Goal: Obtain resource: Download file/media

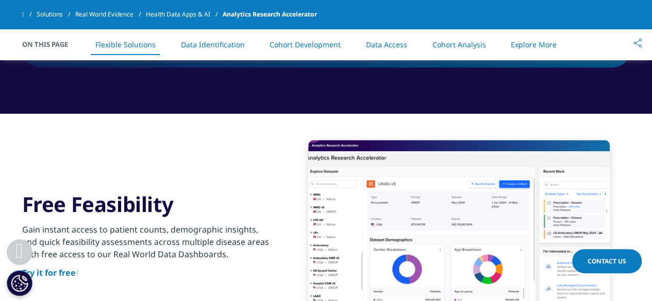
scroll to position [762, 0]
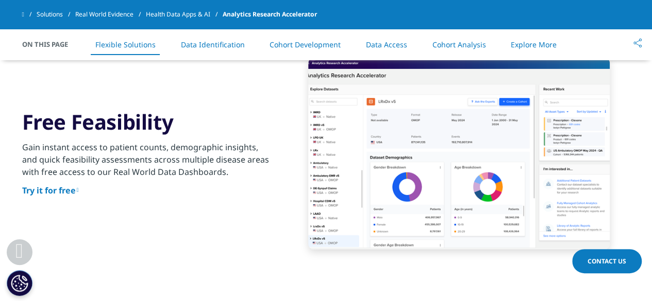
click at [59, 189] on link "Try it for free" at bounding box center [50, 190] width 57 height 11
click at [387, 47] on link "Data Access" at bounding box center [386, 45] width 41 height 10
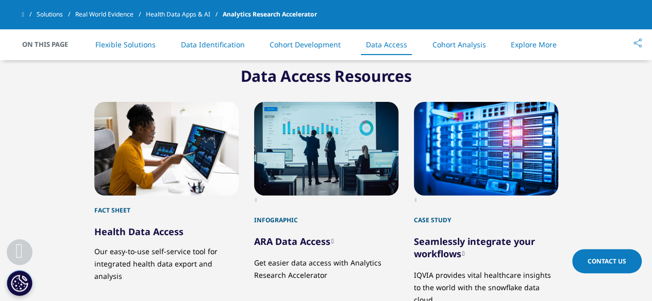
scroll to position [4925, 0]
click at [449, 235] on link "Seamlessly integrate your workflows" at bounding box center [474, 247] width 121 height 25
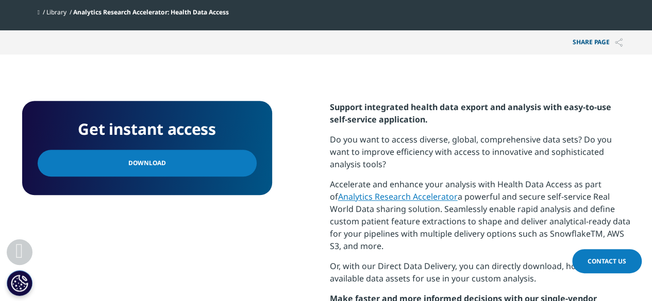
scroll to position [453, 0]
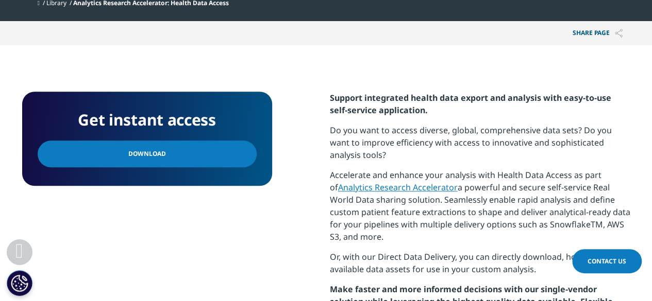
click at [182, 153] on link "Download" at bounding box center [147, 154] width 219 height 27
click at [431, 149] on p "Do you want to access diverse, global, comprehensive data sets? Do you want to …" at bounding box center [480, 146] width 300 height 45
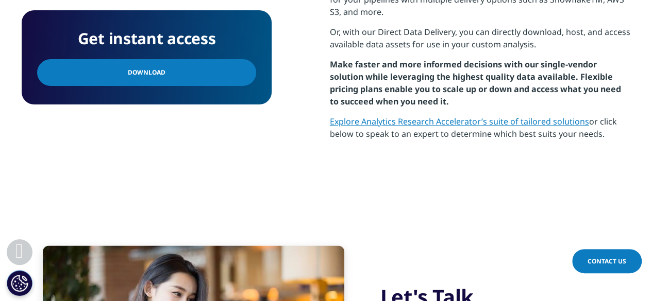
scroll to position [680, 0]
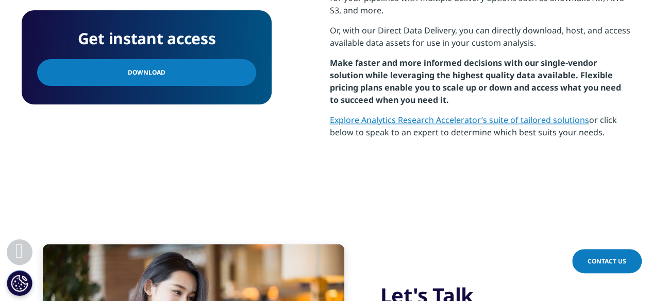
click at [458, 121] on link "Explore Analytics Research Accelerator’s suite of tailored solutions" at bounding box center [459, 119] width 259 height 11
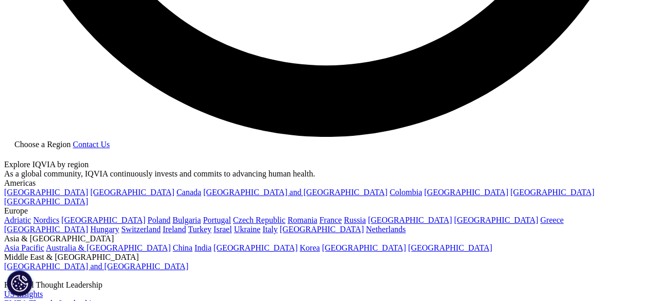
scroll to position [1813, 0]
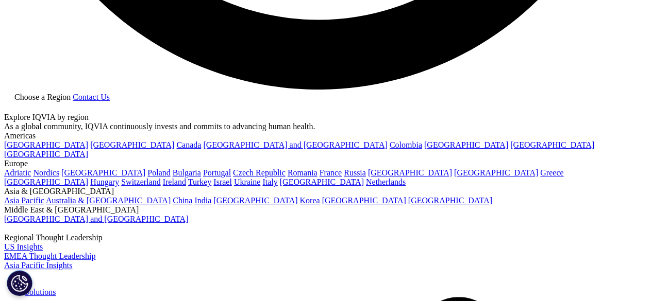
select select "India"
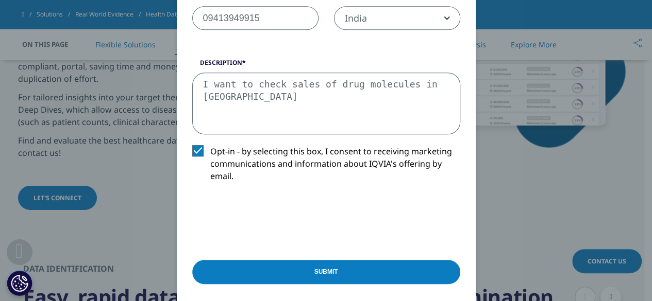
scroll to position [330, 0]
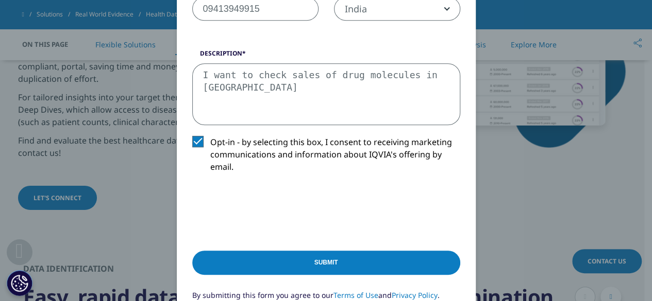
type textarea "I want to check sales of drug molecules in india"
click at [295, 253] on input "Submit" at bounding box center [326, 263] width 268 height 24
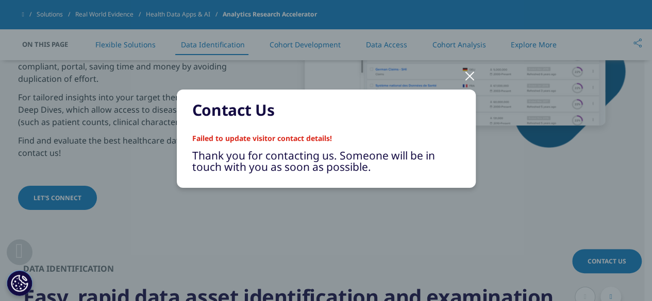
scroll to position [6, 0]
click at [468, 76] on div at bounding box center [470, 76] width 12 height 28
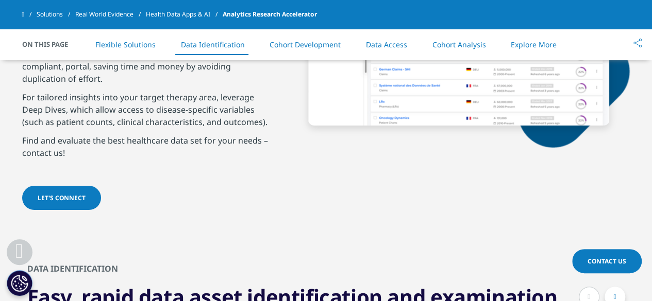
click at [183, 11] on link "Health Data Apps & AI" at bounding box center [184, 14] width 77 height 19
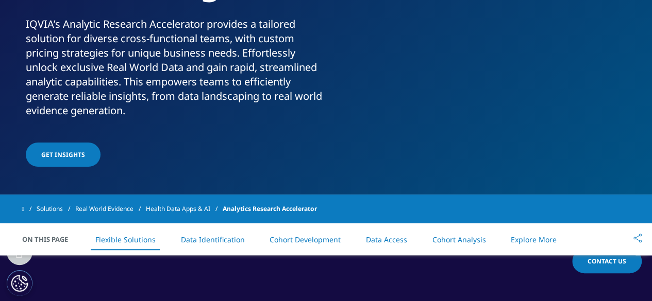
scroll to position [247, 0]
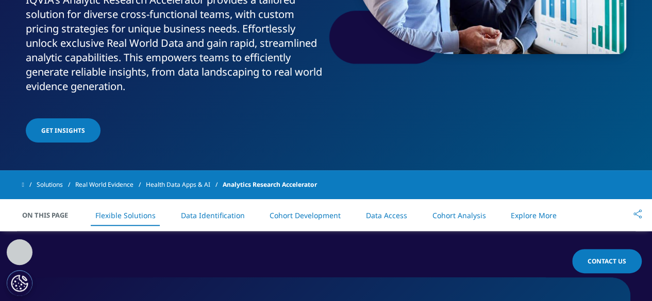
click at [78, 131] on span "GET INSIGHTS" at bounding box center [63, 130] width 44 height 9
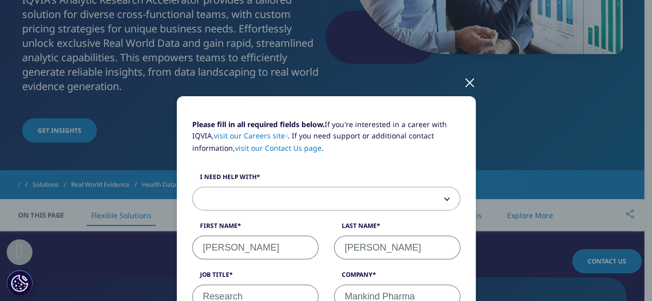
click at [292, 164] on div "Please fill in all required fields below. If you're interested in a career with…" at bounding box center [325, 219] width 283 height 200
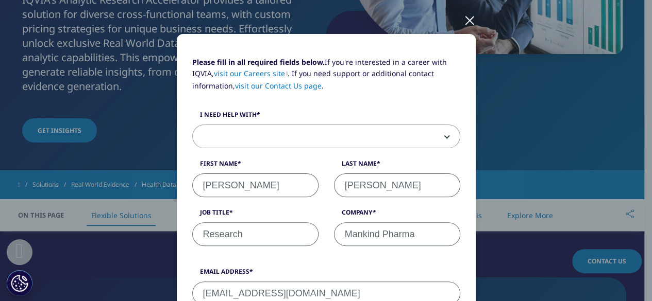
scroll to position [62, 0]
click at [467, 23] on div at bounding box center [470, 20] width 12 height 28
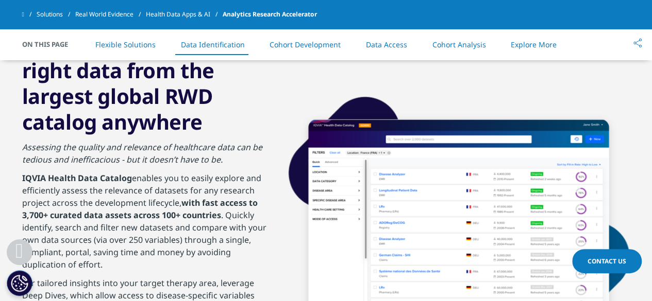
scroll to position [1628, 0]
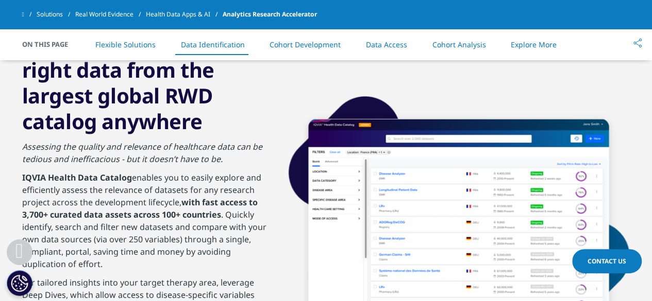
click at [610, 263] on span "Contact Us" at bounding box center [606, 261] width 39 height 9
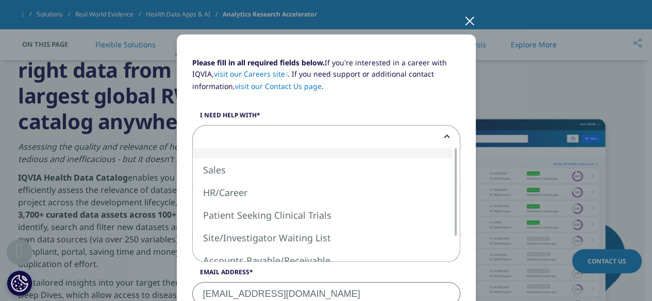
click at [421, 135] on span at bounding box center [326, 138] width 267 height 24
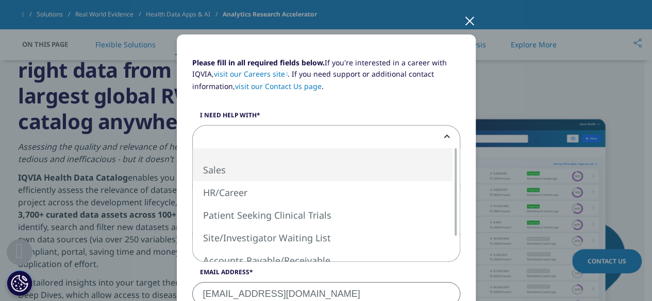
select select "Sales"
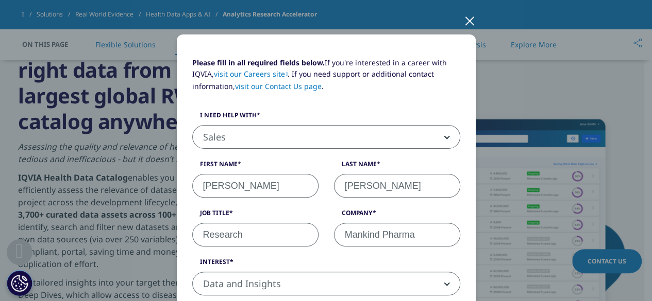
click at [400, 163] on label "Last Name" at bounding box center [397, 167] width 126 height 14
click at [400, 174] on input "Gurjar" at bounding box center [397, 186] width 126 height 24
click at [466, 21] on div at bounding box center [470, 20] width 12 height 28
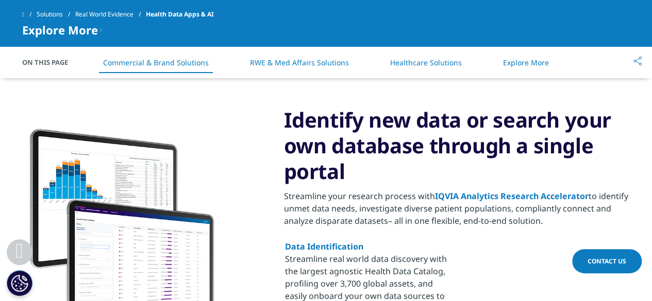
scroll to position [515, 0]
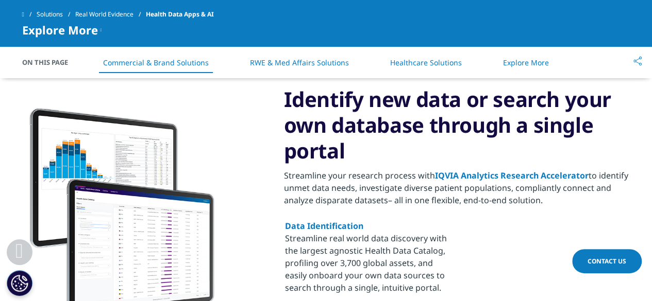
click at [509, 175] on link "IQVIA Analytics Research Accelerator" at bounding box center [512, 175] width 154 height 11
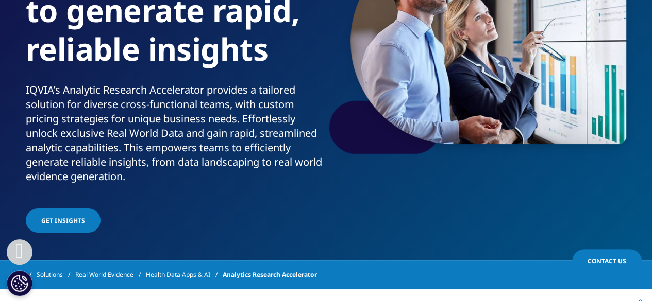
scroll to position [165, 0]
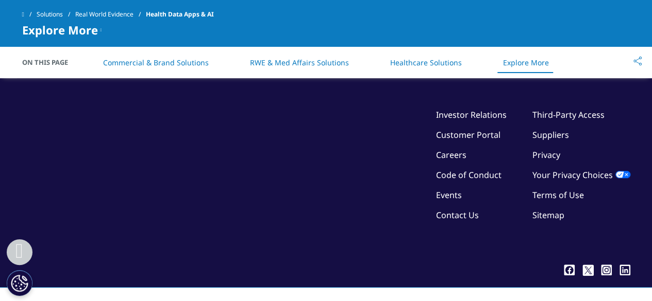
scroll to position [2349, 0]
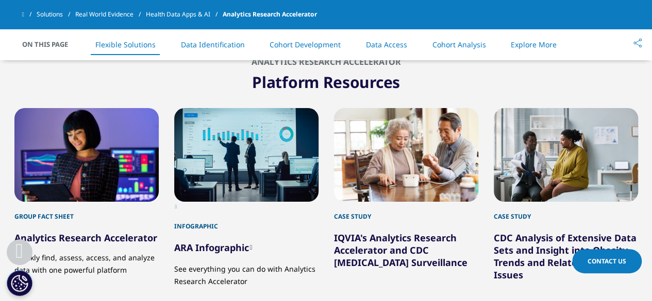
scroll to position [1380, 0]
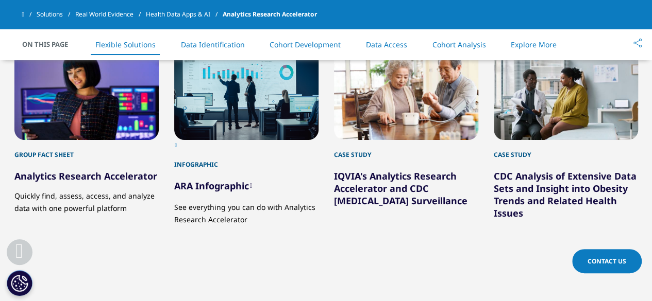
click at [109, 172] on link "Analytics Research Accelerator" at bounding box center [85, 176] width 143 height 12
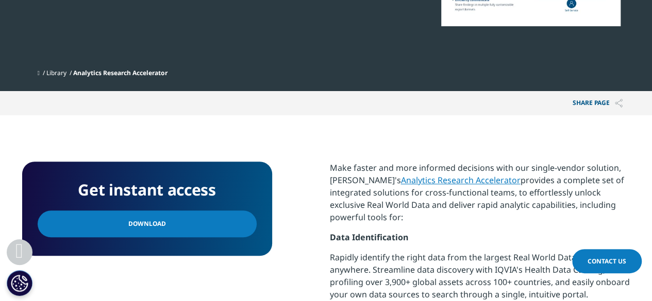
scroll to position [309, 0]
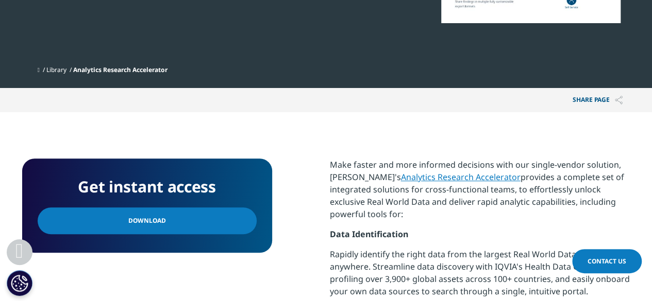
click at [179, 213] on link "Download" at bounding box center [147, 221] width 219 height 27
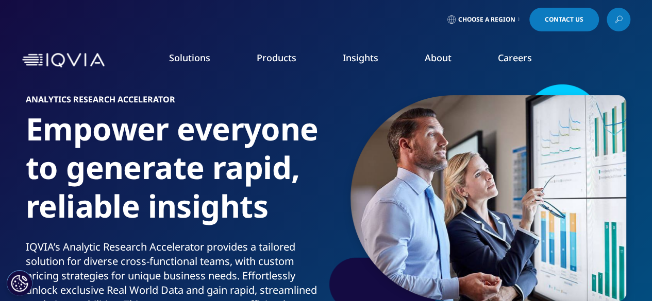
click at [501, 24] on link "Choose a Region" at bounding box center [483, 20] width 76 height 24
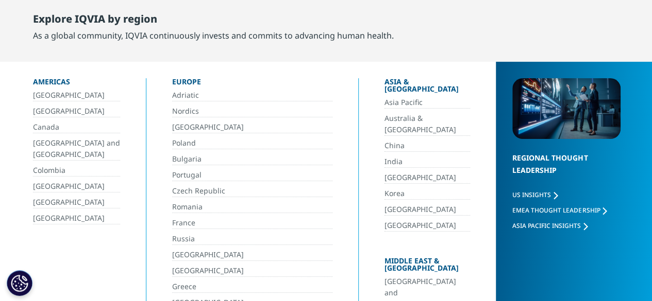
scroll to position [62, 0]
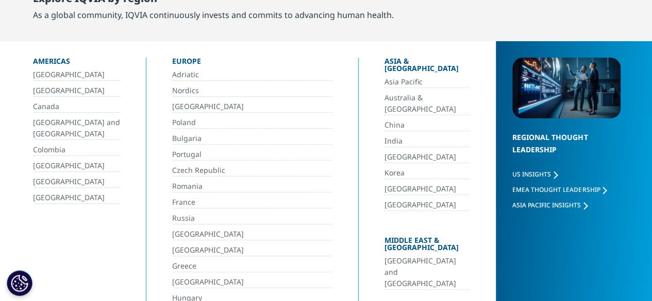
click at [384, 135] on link "India" at bounding box center [427, 141] width 86 height 12
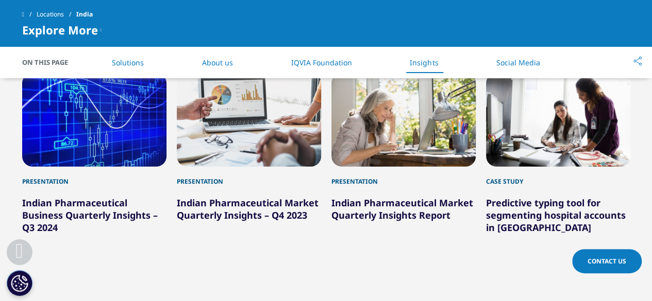
scroll to position [1401, 0]
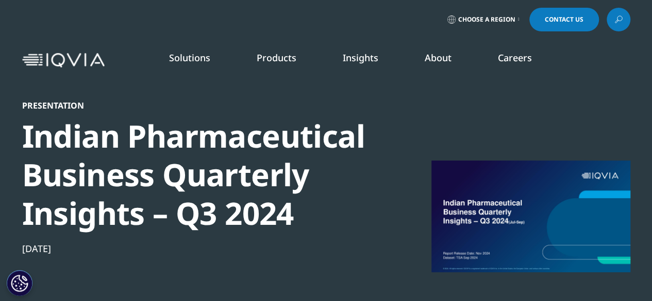
click at [157, 163] on li "Research & Development" at bounding box center [94, 167] width 159 height 20
click at [202, 160] on div "Indian Pharmaceutical Business Quarterly Insights – Q3 2024" at bounding box center [198, 175] width 353 height 116
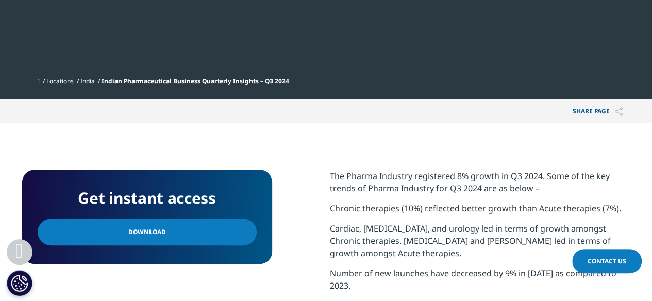
scroll to position [391, 0]
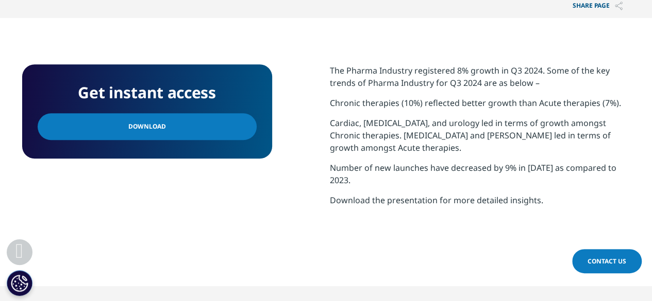
click at [143, 131] on span "Download" at bounding box center [147, 126] width 38 height 11
